Goal: Check status: Check status

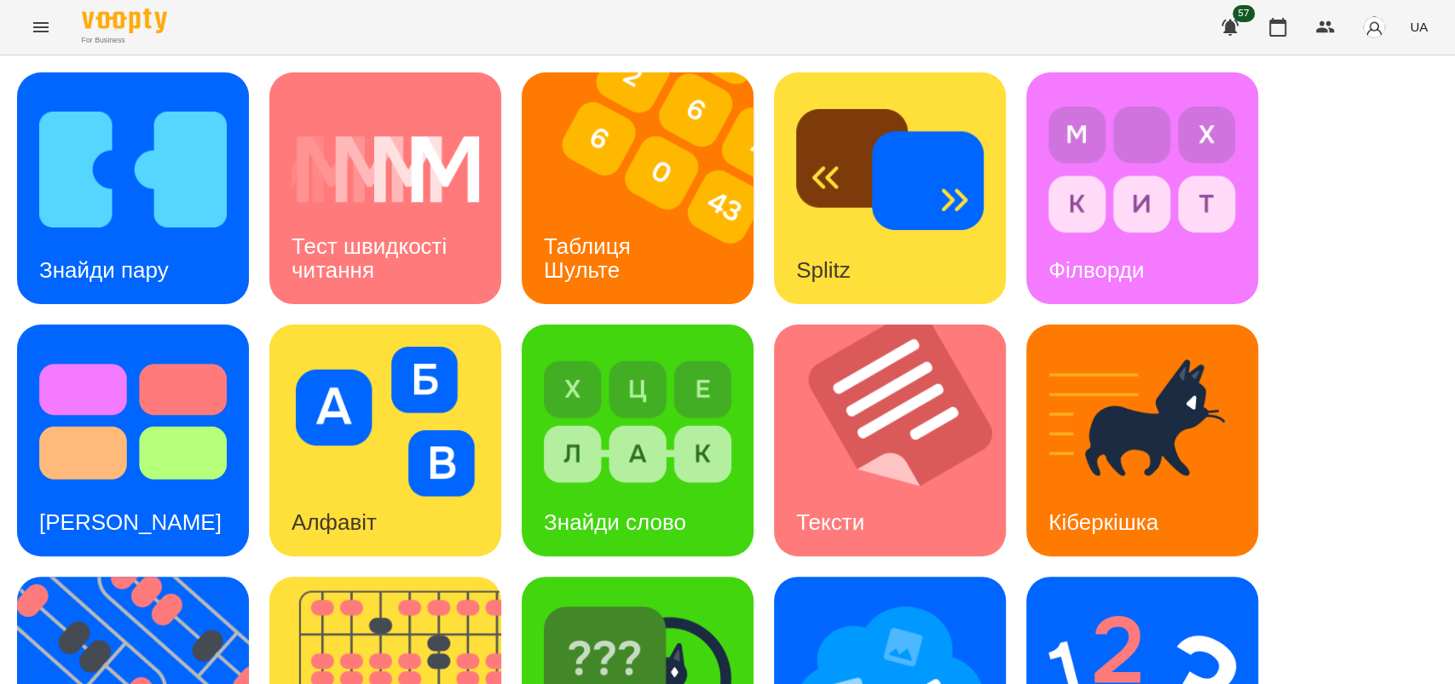
scroll to position [394, 0]
click at [649, 599] on img at bounding box center [638, 674] width 188 height 150
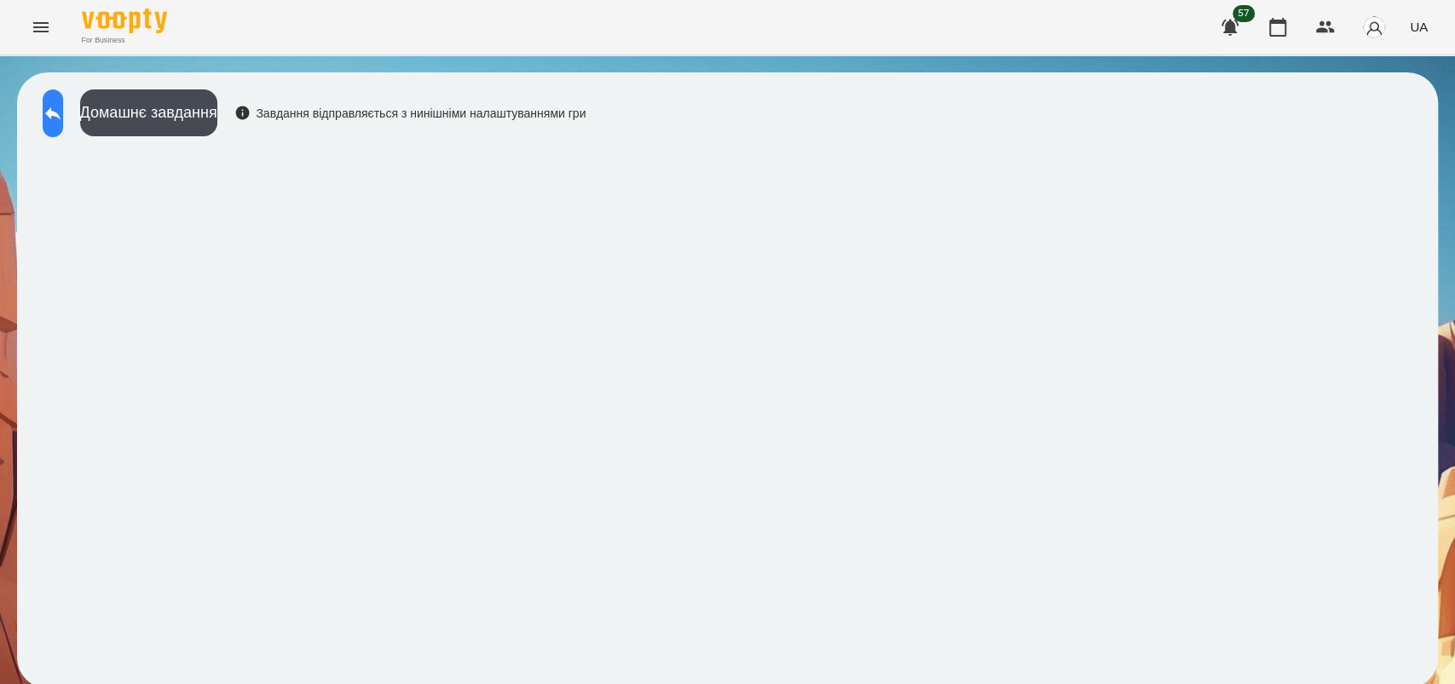
click at [63, 118] on icon at bounding box center [53, 113] width 20 height 20
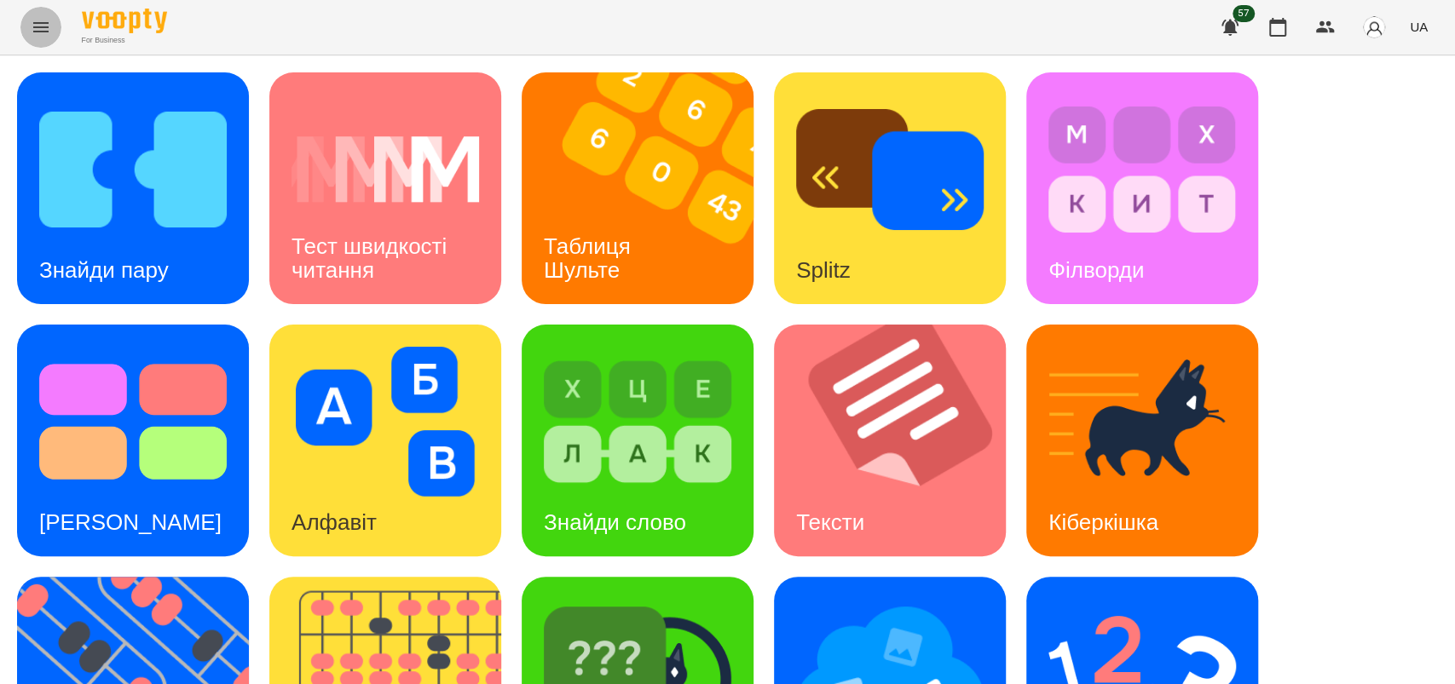
click at [46, 16] on button "Menu" at bounding box center [40, 27] width 41 height 41
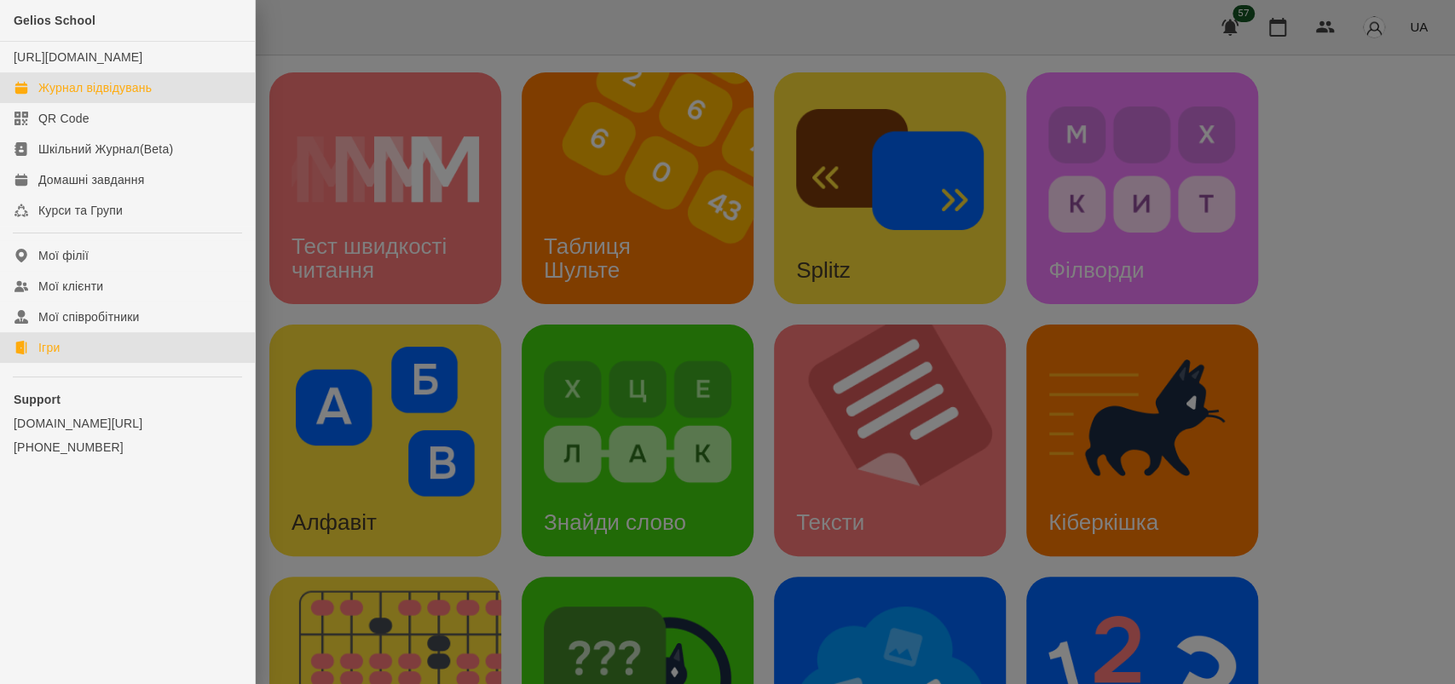
click at [82, 96] on div "Журнал відвідувань" at bounding box center [94, 87] width 113 height 17
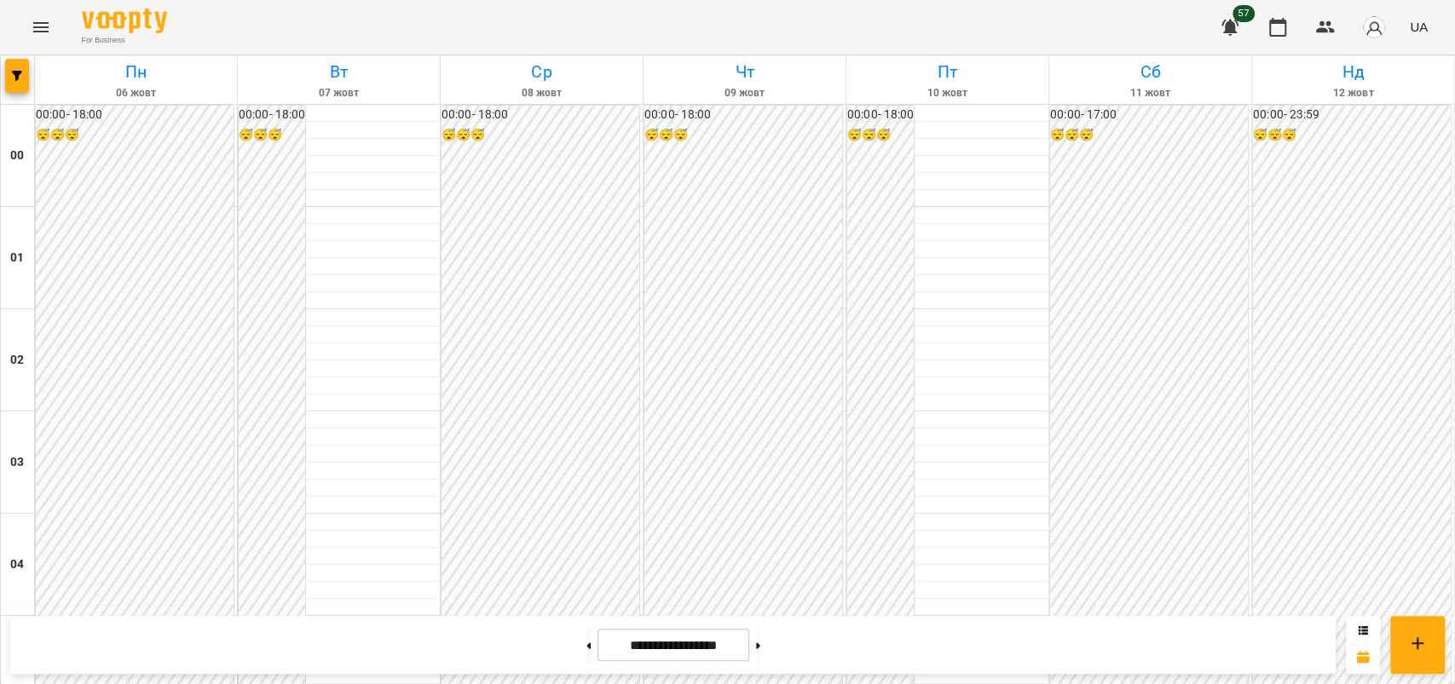
scroll to position [1773, 0]
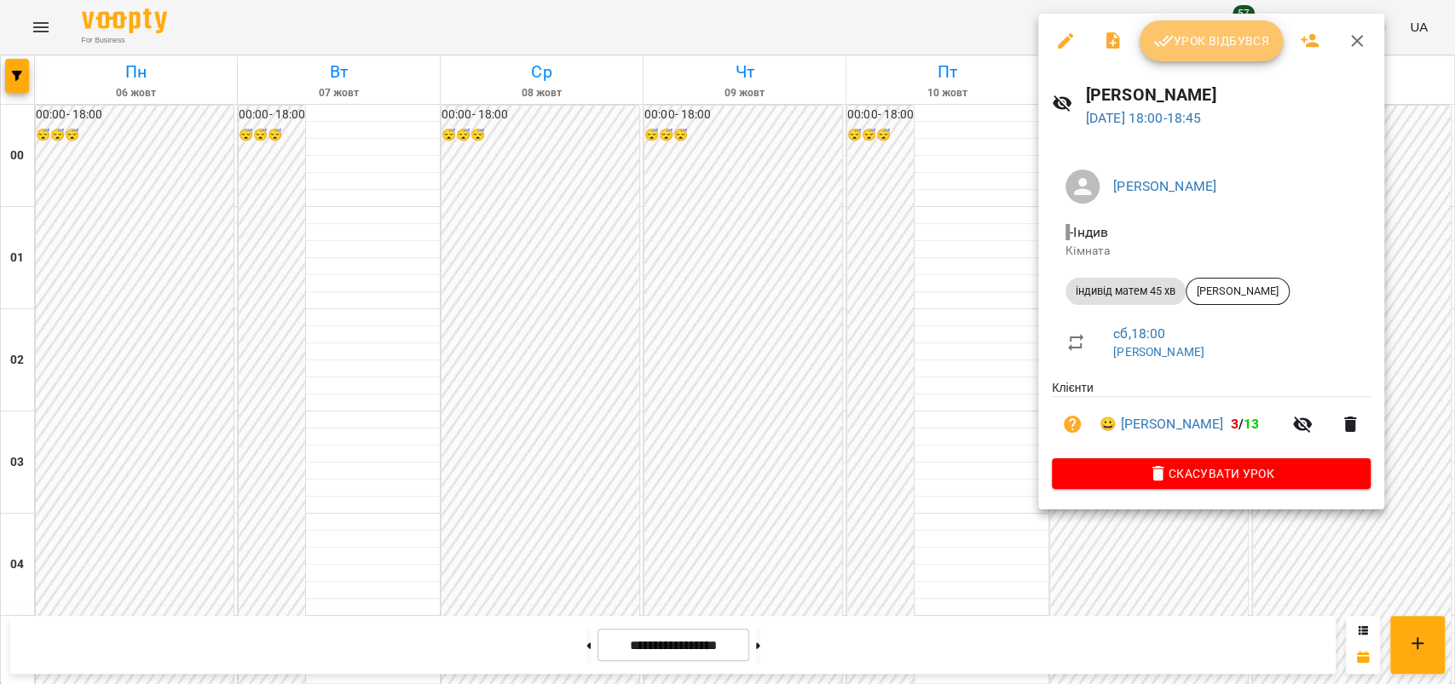
click at [1216, 47] on span "Урок відбувся" at bounding box center [1211, 41] width 116 height 20
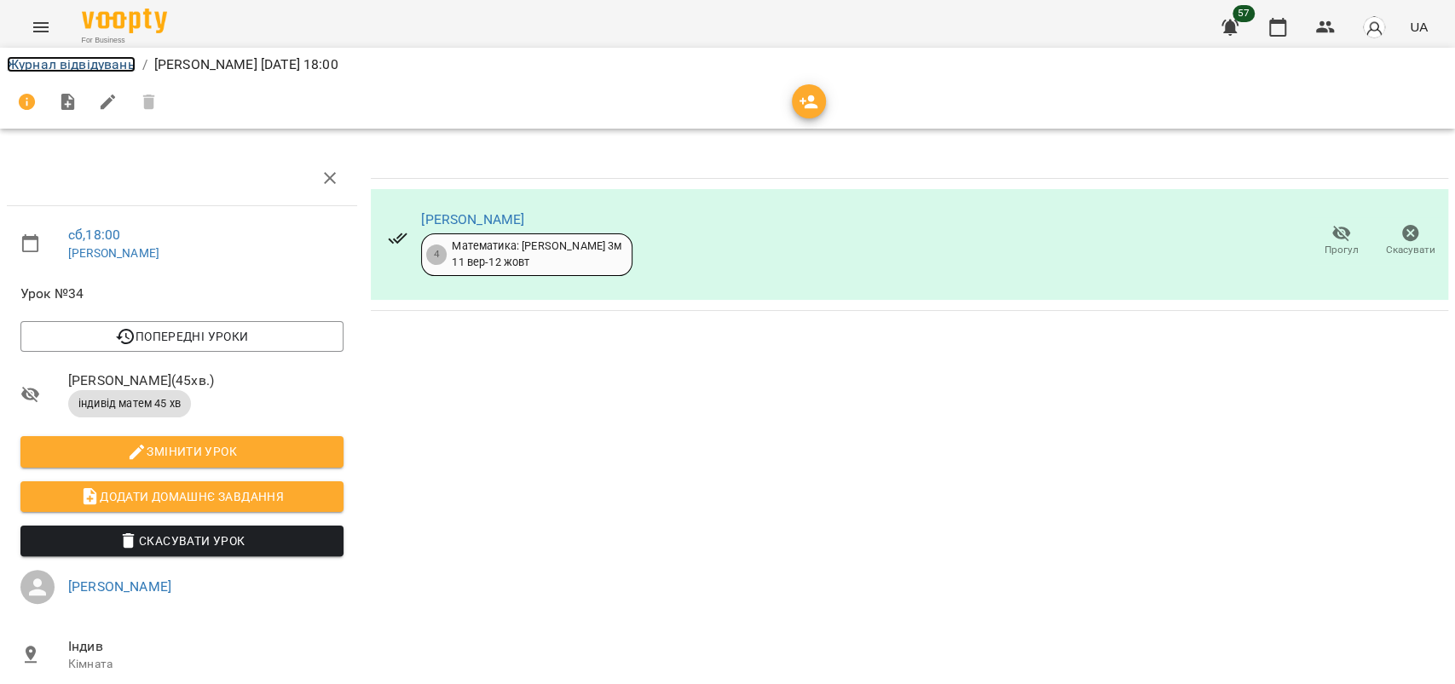
click at [82, 61] on link "Журнал відвідувань" at bounding box center [71, 64] width 129 height 16
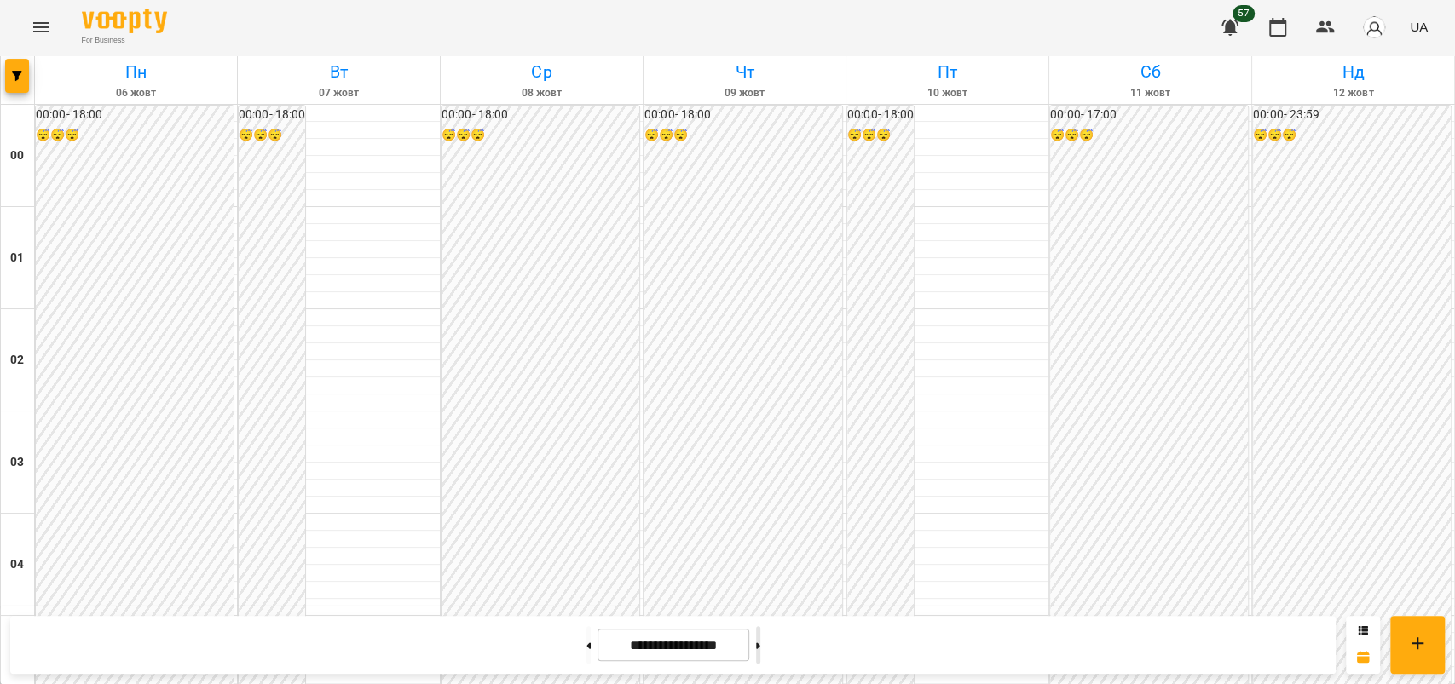
click at [760, 641] on button at bounding box center [758, 645] width 4 height 38
type input "**********"
